Goal: Task Accomplishment & Management: Complete application form

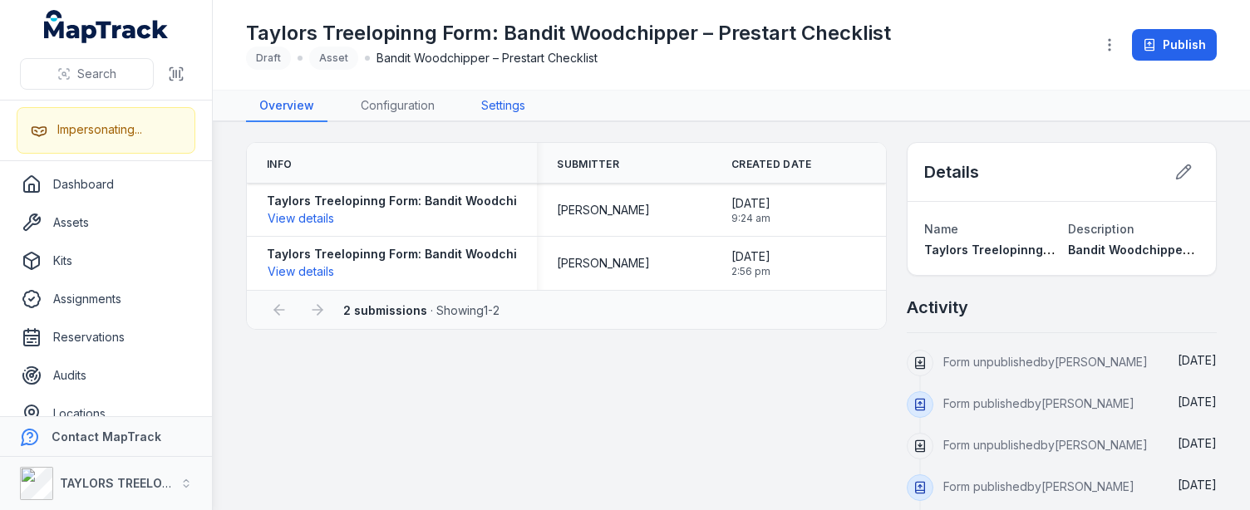
click at [499, 104] on link "Settings" at bounding box center [503, 107] width 71 height 32
click at [661, 67] on span "Draft Asset Bandit Woodchipper – Prestart Checklist" at bounding box center [568, 58] width 645 height 23
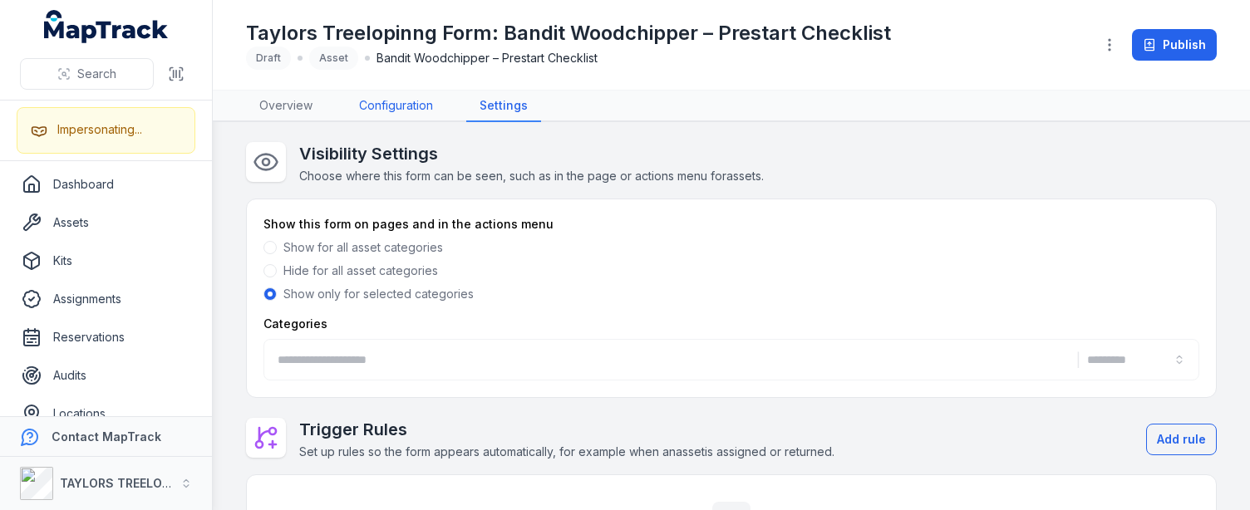
click at [398, 96] on link "Configuration" at bounding box center [396, 107] width 101 height 32
type input "**********"
click at [647, 68] on span "Draft Asset Bandit Woodchipper – Prestart Checklist" at bounding box center [568, 58] width 645 height 23
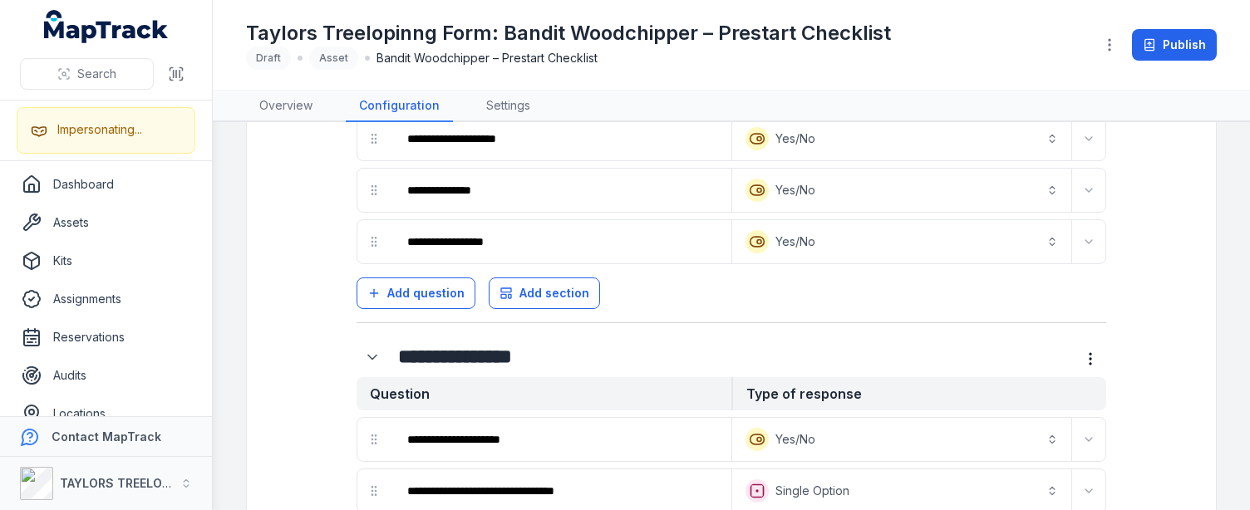
scroll to position [1846, 0]
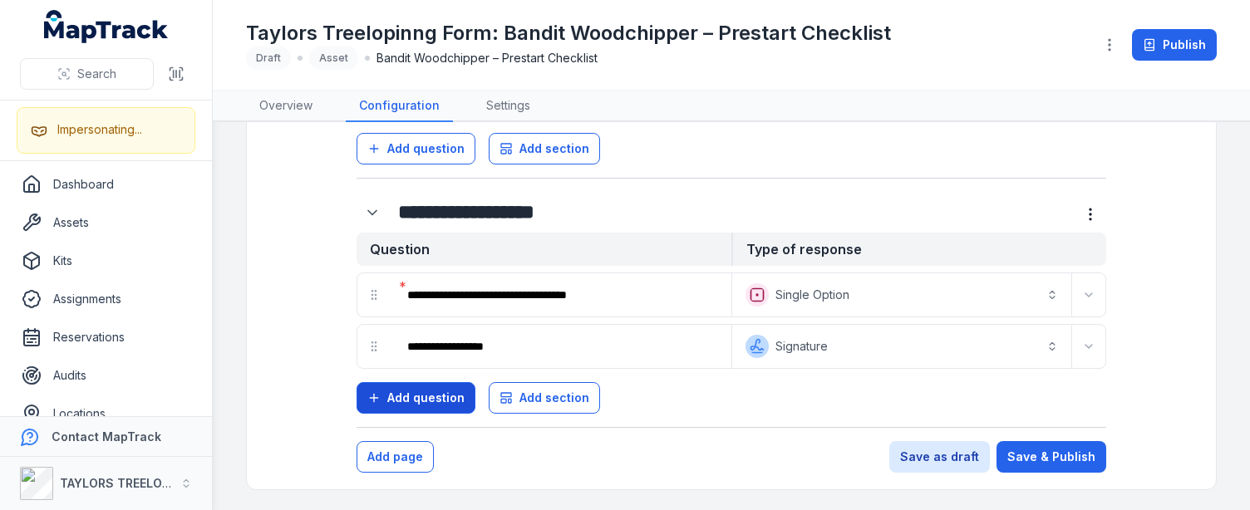
click at [415, 407] on button "Add question" at bounding box center [416, 398] width 119 height 32
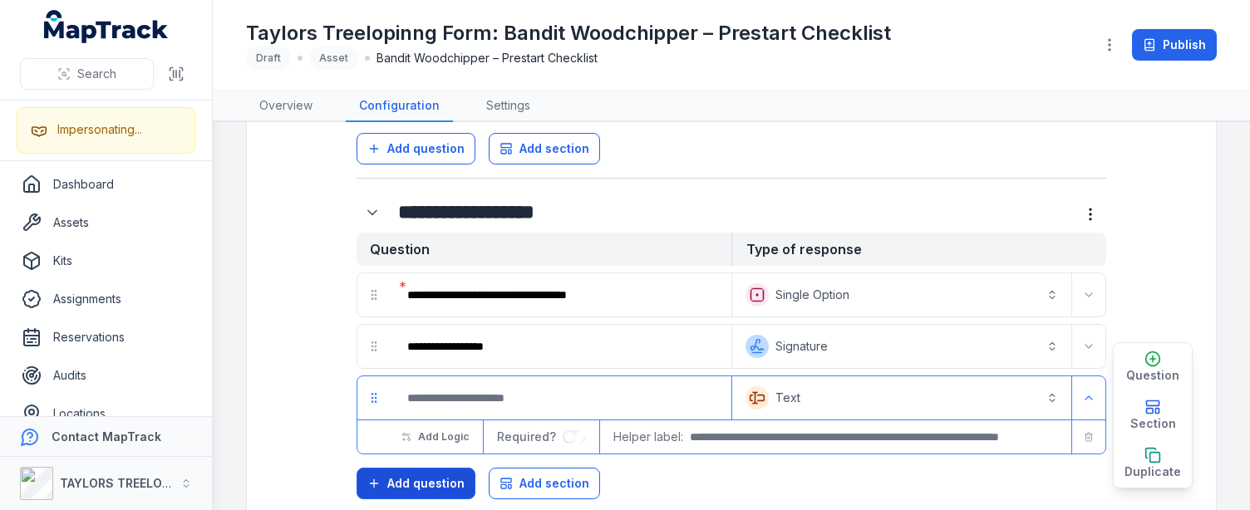
scroll to position [1931, 0]
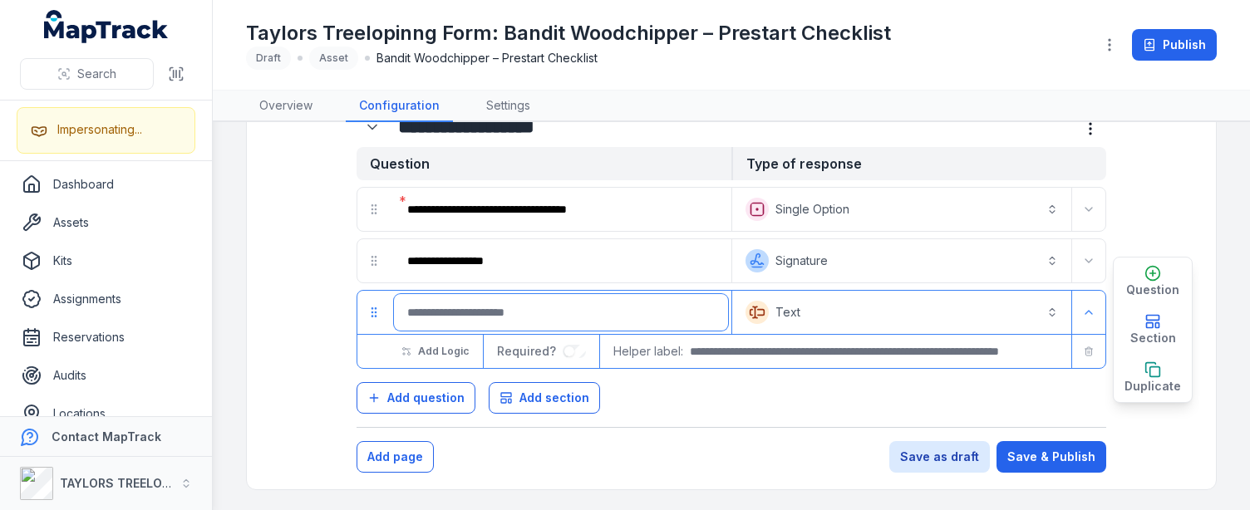
click at [467, 310] on input ":r76:-form-item-label" at bounding box center [561, 312] width 334 height 37
type input "**********"
click at [752, 446] on div "Add page Save as draft Save & Publish" at bounding box center [732, 457] width 750 height 32
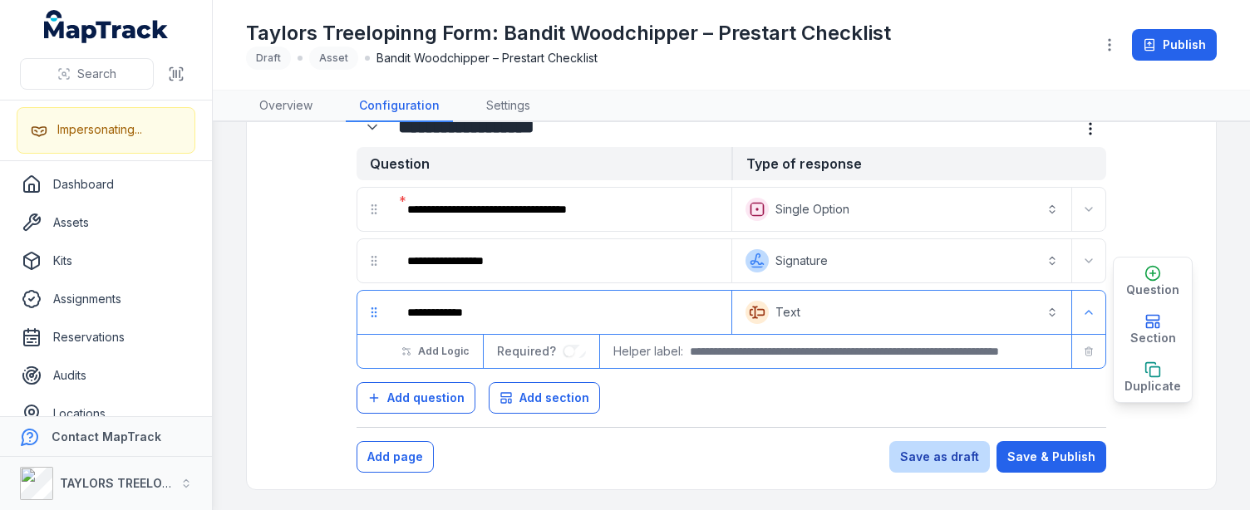
click at [963, 458] on button "Save as draft" at bounding box center [940, 457] width 101 height 32
